Goal: Task Accomplishment & Management: Manage account settings

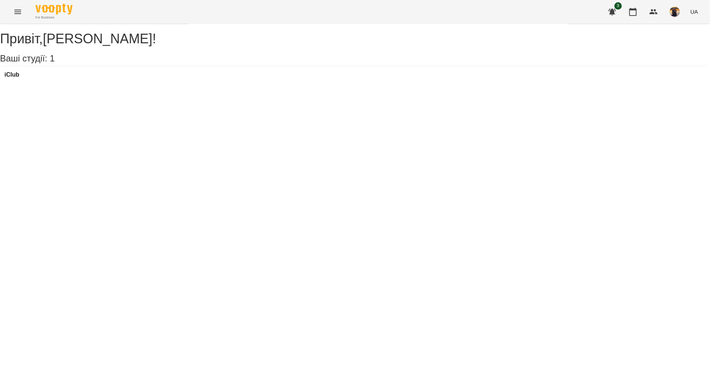
click at [11, 10] on button "Menu" at bounding box center [18, 12] width 18 height 18
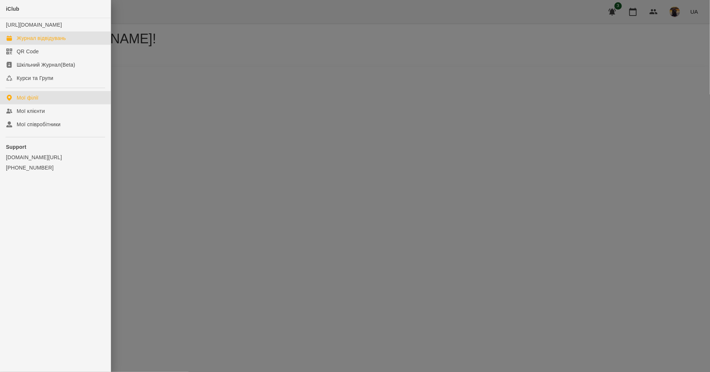
click at [45, 42] on div "Журнал відвідувань" at bounding box center [41, 37] width 49 height 7
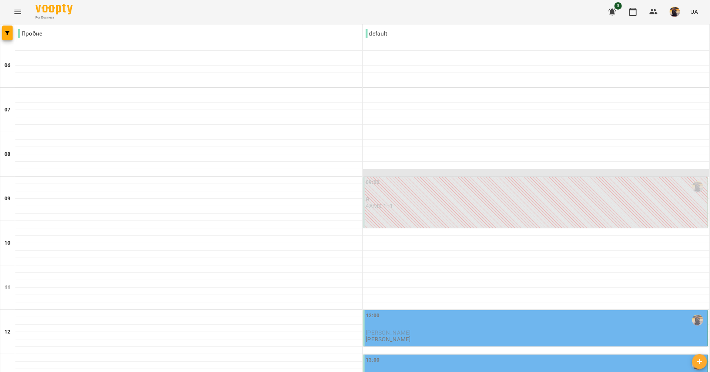
scroll to position [105, 0]
click at [422, 312] on div "12:00 [PERSON_NAME] [PERSON_NAME] Доля" at bounding box center [536, 327] width 341 height 31
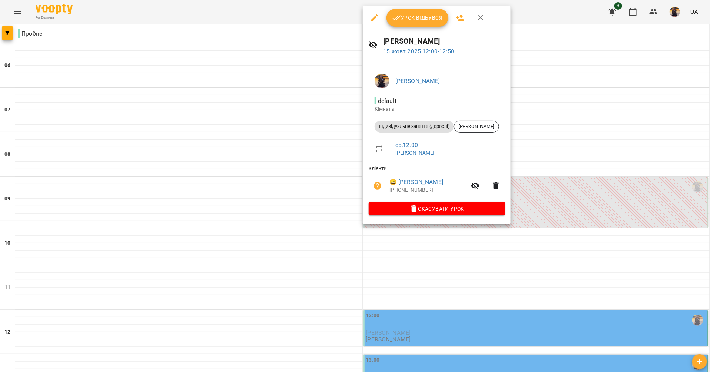
click at [419, 21] on span "Урок відбувся" at bounding box center [417, 17] width 50 height 9
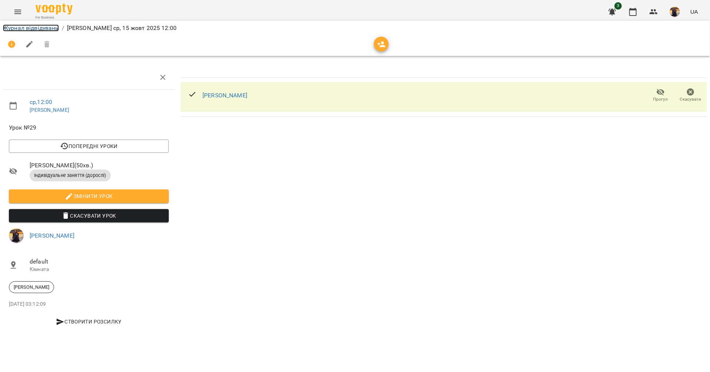
click at [52, 28] on link "Журнал відвідувань" at bounding box center [31, 27] width 56 height 7
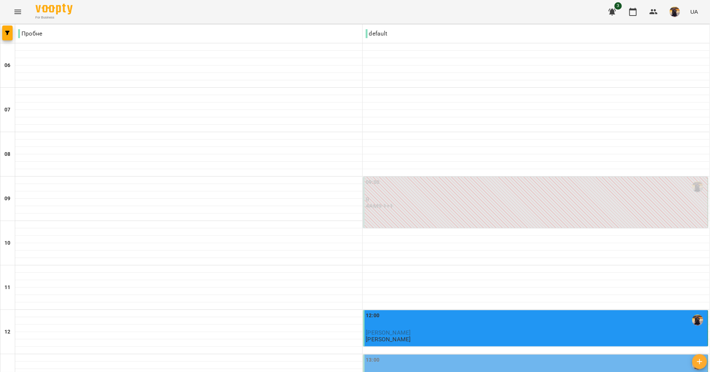
scroll to position [138, 0]
click at [403, 356] on div "13:00" at bounding box center [536, 364] width 341 height 17
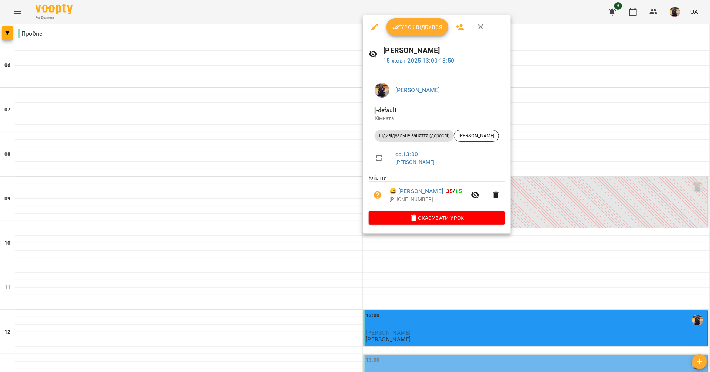
click at [417, 27] on span "Урок відбувся" at bounding box center [417, 27] width 50 height 9
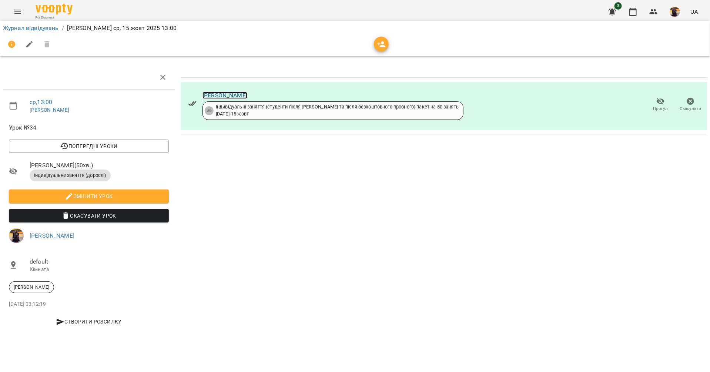
click at [231, 94] on link "[PERSON_NAME]" at bounding box center [224, 95] width 45 height 7
click at [31, 29] on link "Журнал відвідувань" at bounding box center [31, 27] width 56 height 7
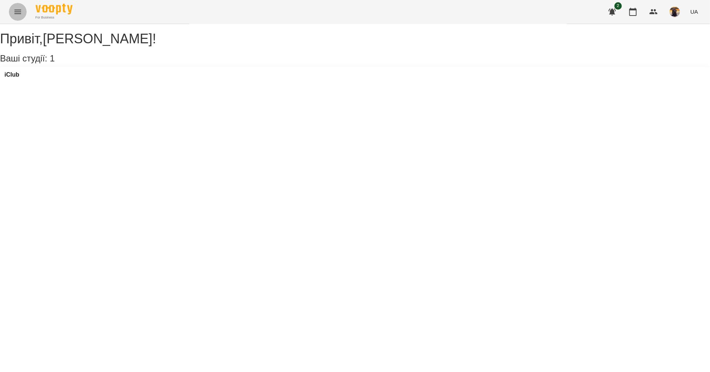
click at [17, 14] on icon "Menu" at bounding box center [17, 11] width 9 height 9
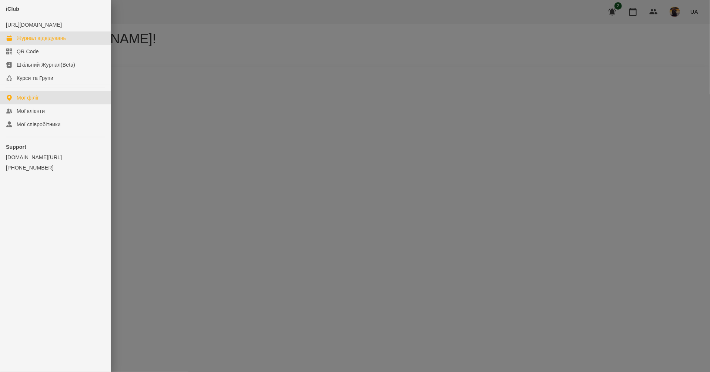
click at [38, 45] on link "Журнал відвідувань" at bounding box center [55, 37] width 111 height 13
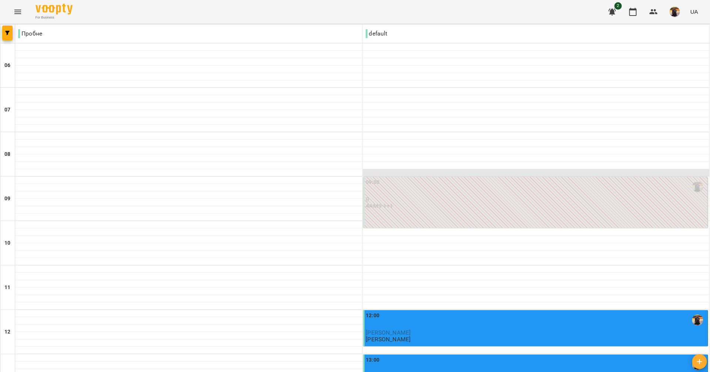
scroll to position [208, 0]
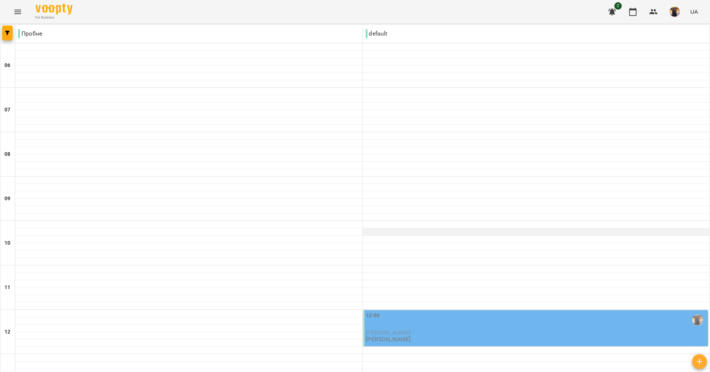
scroll to position [178, 0]
